Goal: Information Seeking & Learning: Understand process/instructions

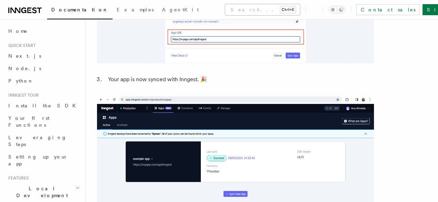
scroll to position [719, 0]
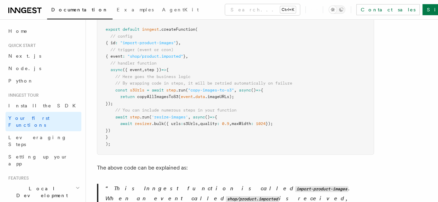
scroll to position [205, 0]
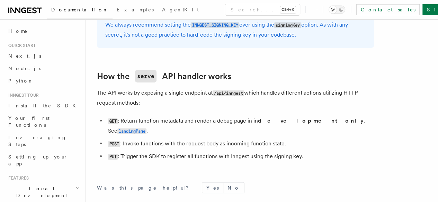
scroll to position [762, 0]
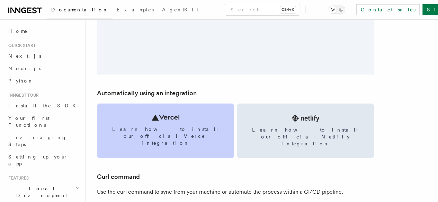
scroll to position [908, 0]
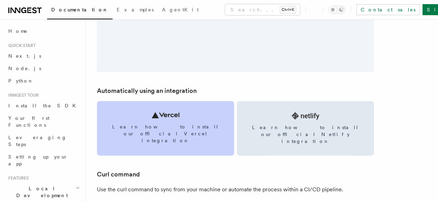
click at [155, 112] on icon at bounding box center [166, 115] width 28 height 6
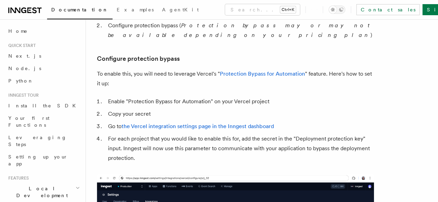
scroll to position [638, 0]
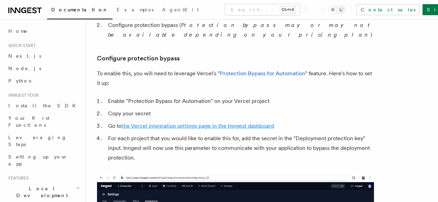
click at [179, 129] on link "the Vercel integration settings page in the Inngest dashboard" at bounding box center [197, 125] width 152 height 7
